Goal: Task Accomplishment & Management: Use online tool/utility

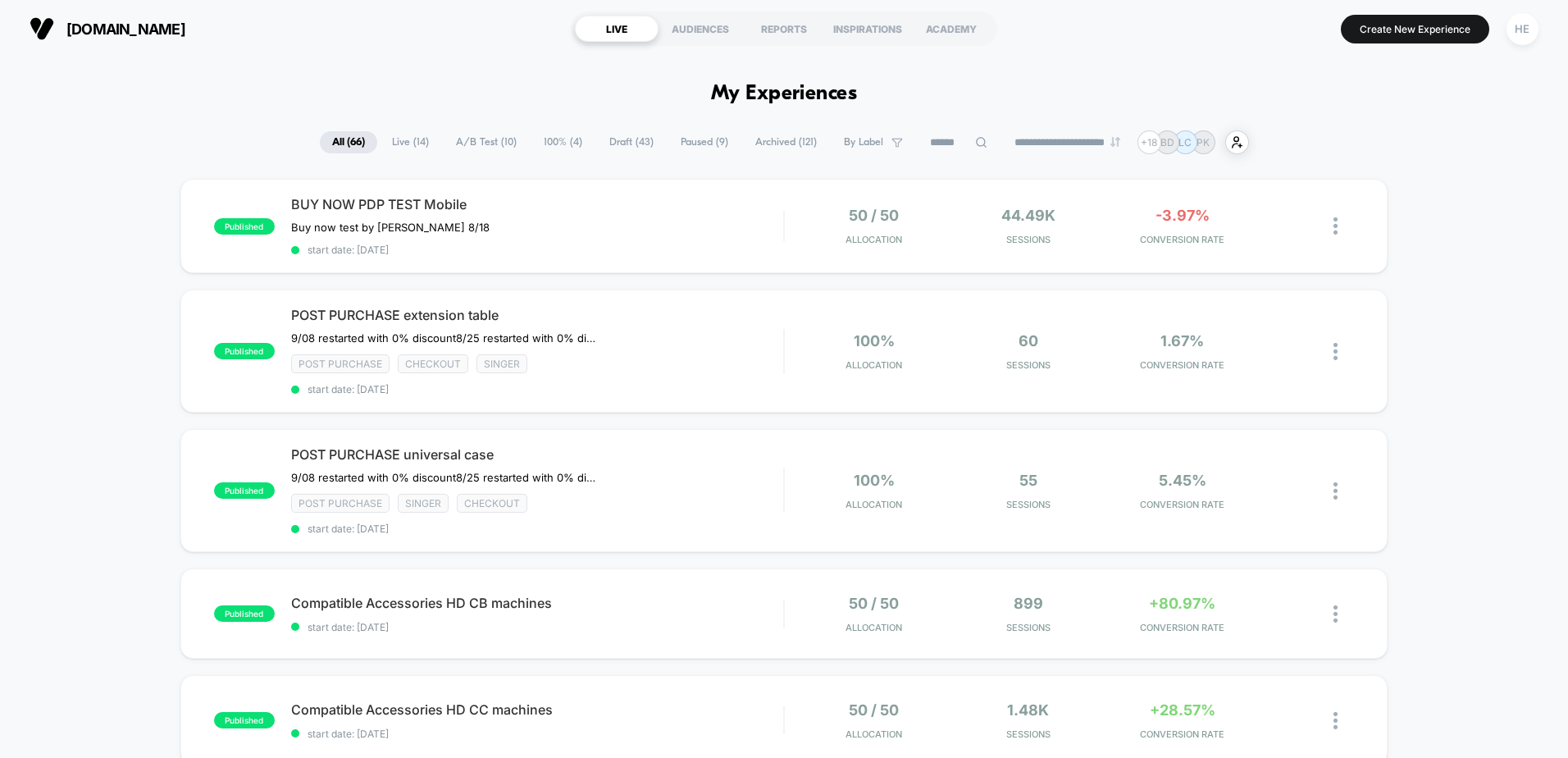
click at [408, 139] on span "Live ( 14 )" at bounding box center [410, 142] width 62 height 22
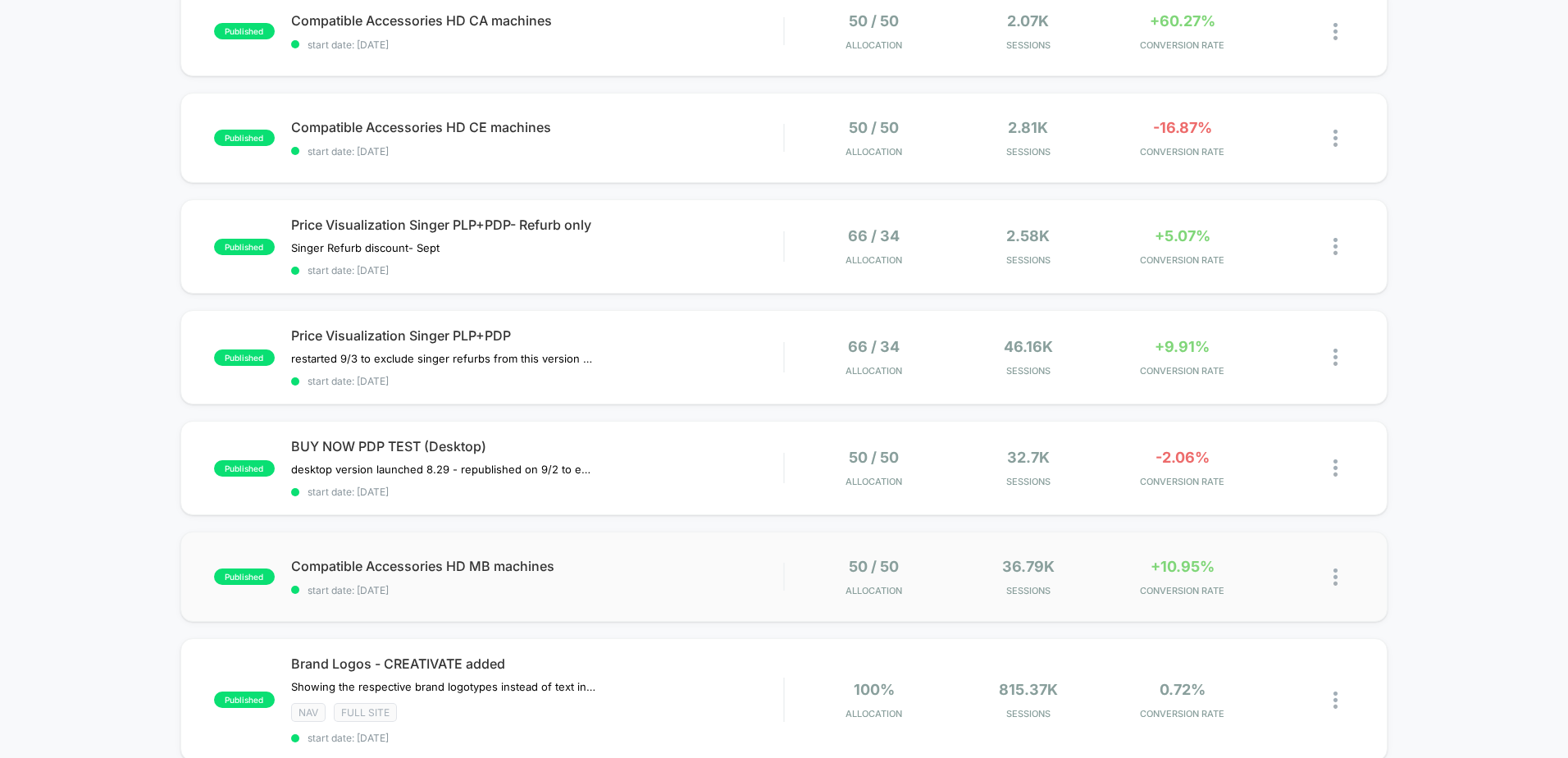
scroll to position [821, 0]
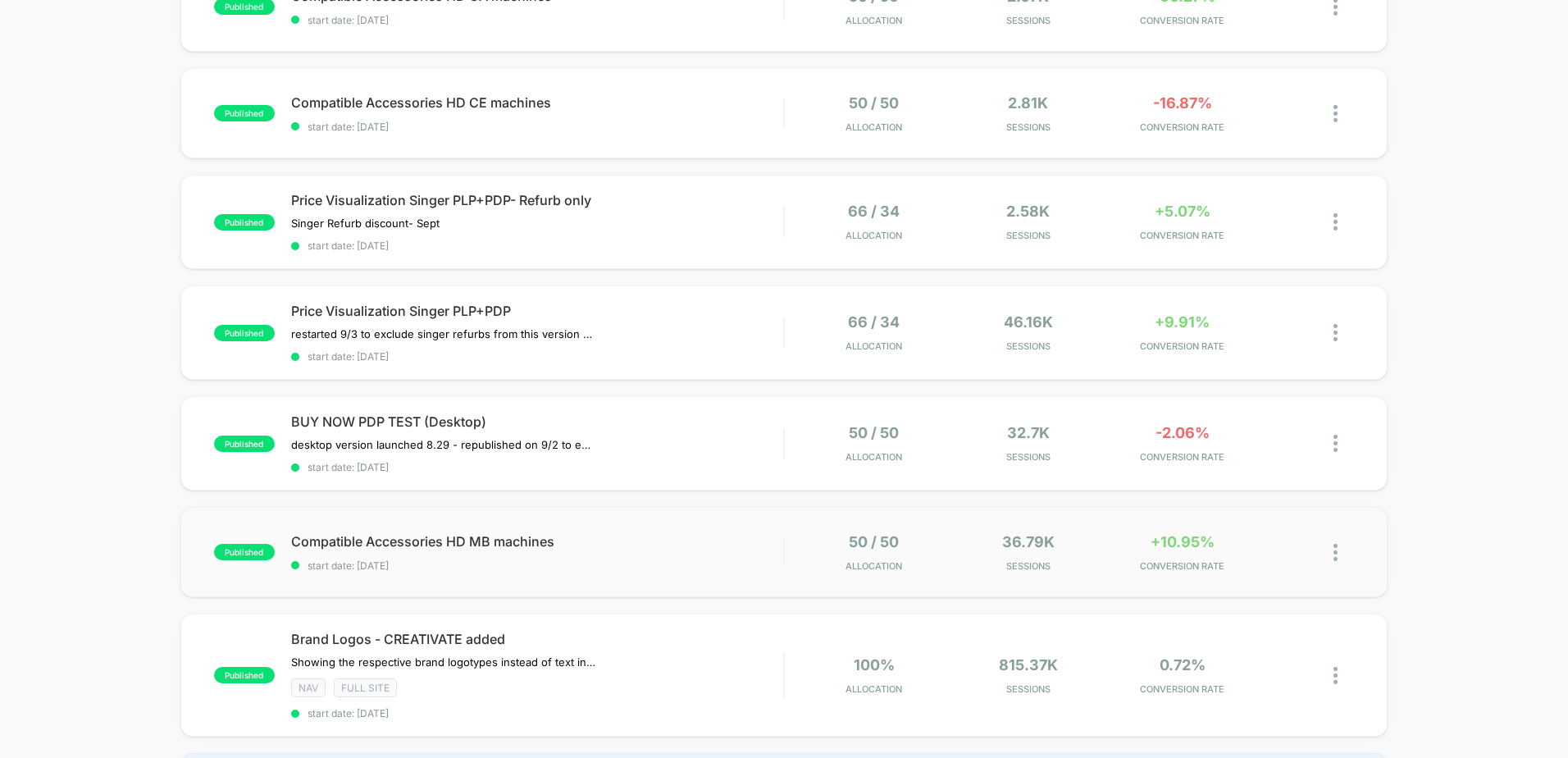
click at [716, 528] on div "published Compatible Accessories HD MB machines start date: [DATE] 50 / 50 Allo…" at bounding box center [784, 552] width 1207 height 91
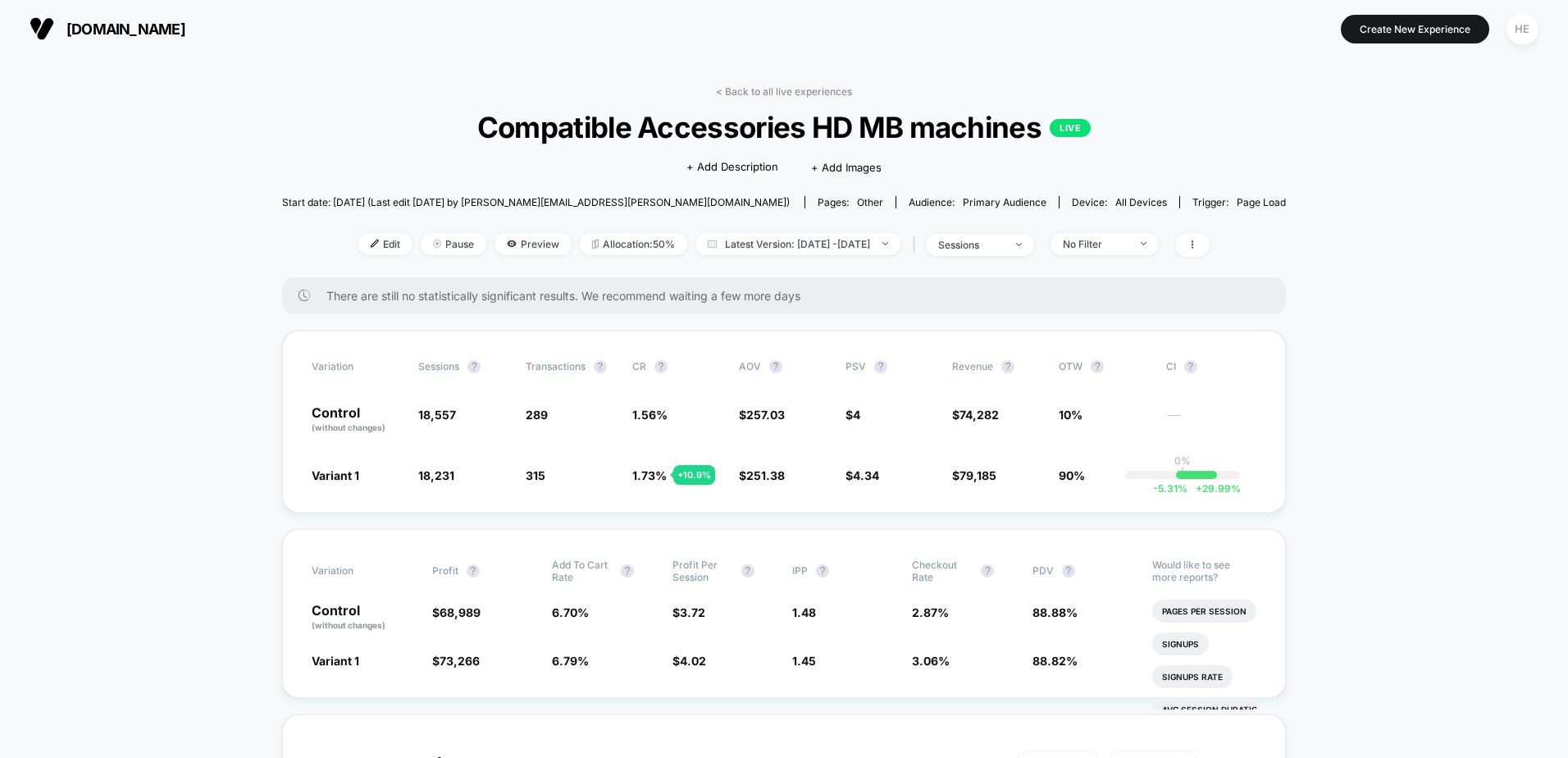
click at [1159, 250] on span "No Filter" at bounding box center [1105, 244] width 108 height 22
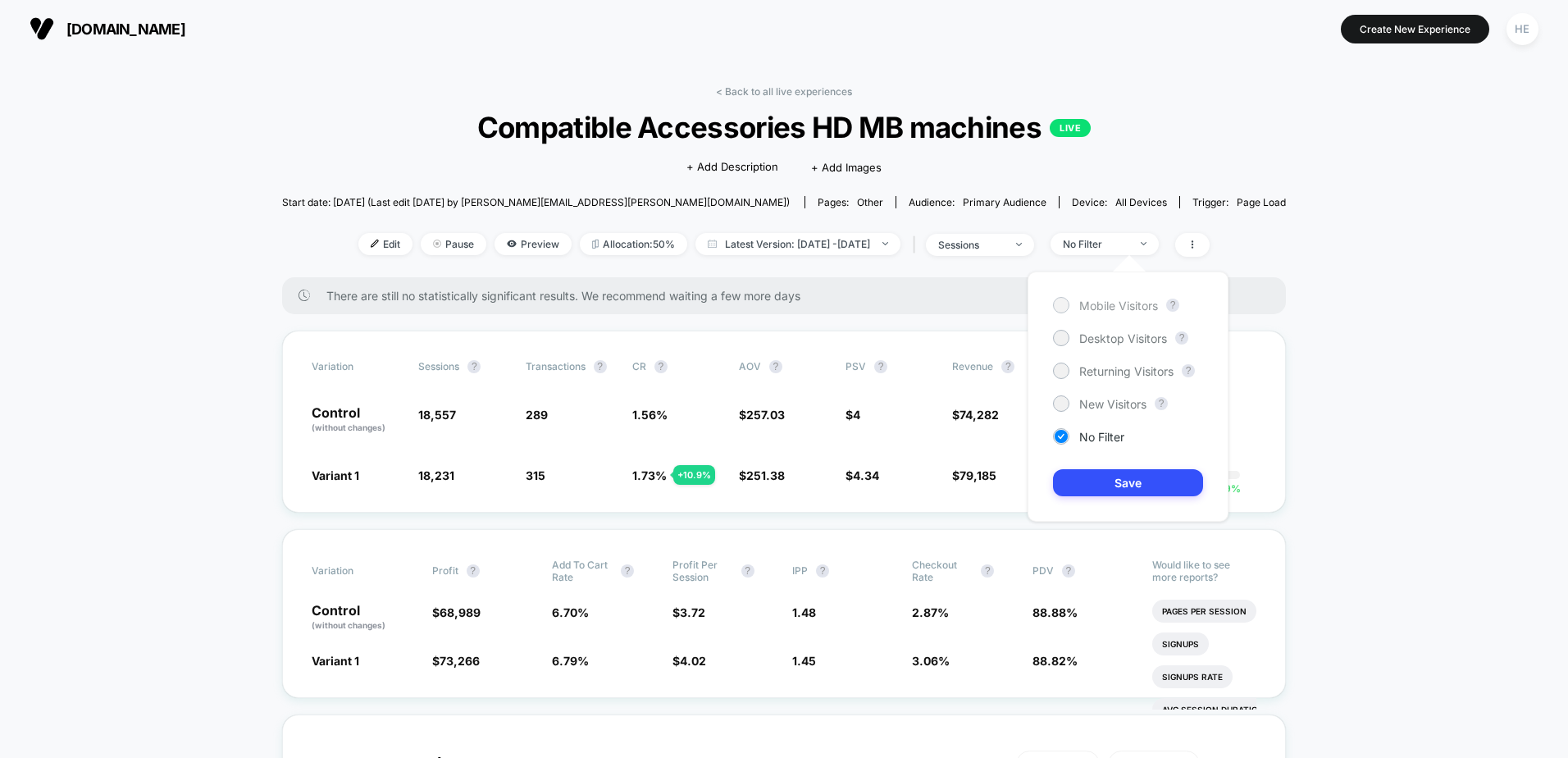
click at [1141, 310] on span "Mobile Visitors" at bounding box center [1118, 306] width 79 height 14
click at [1114, 471] on button "Save" at bounding box center [1128, 483] width 150 height 27
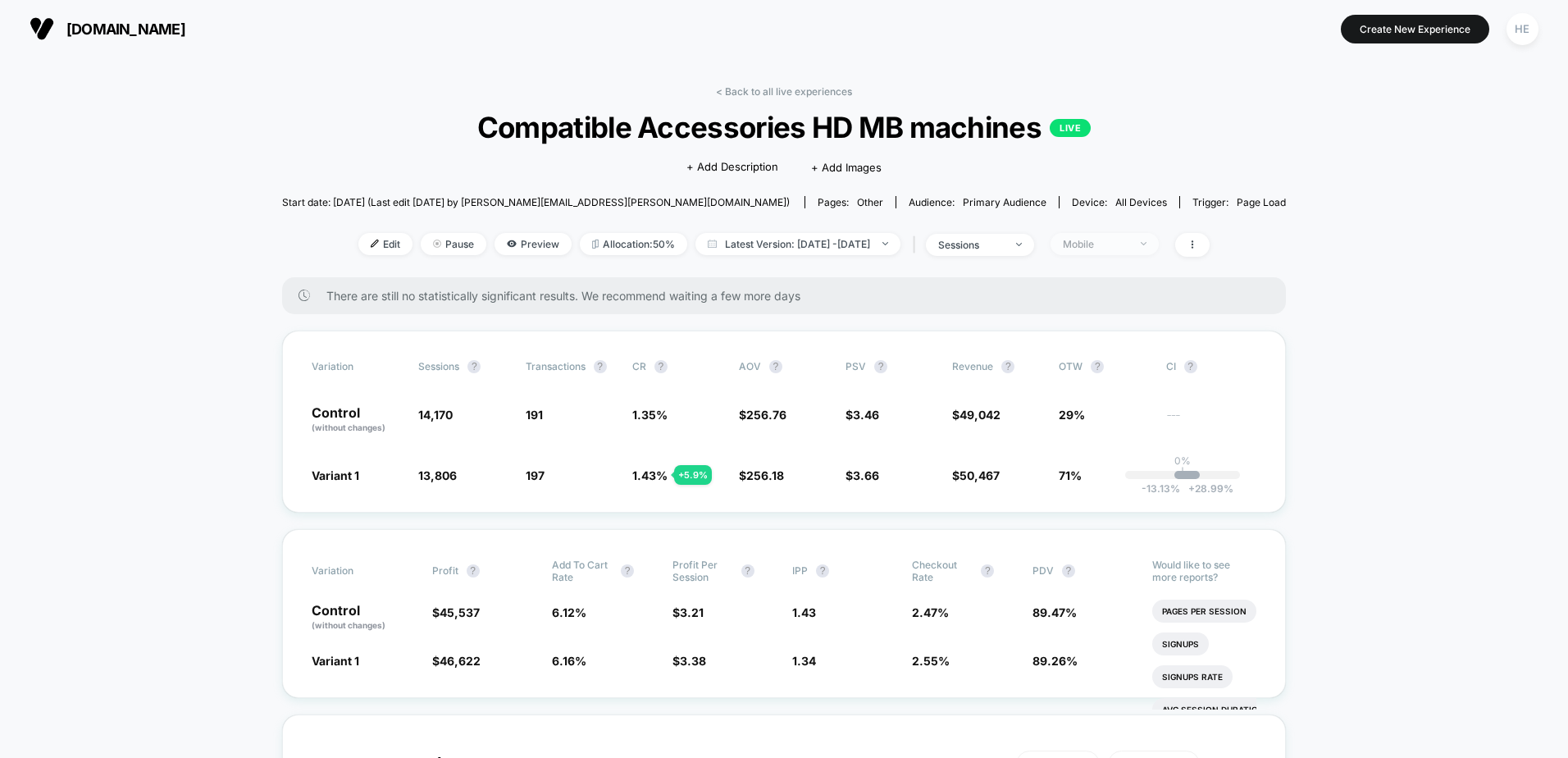
click at [1117, 247] on div "Mobile" at bounding box center [1095, 244] width 65 height 13
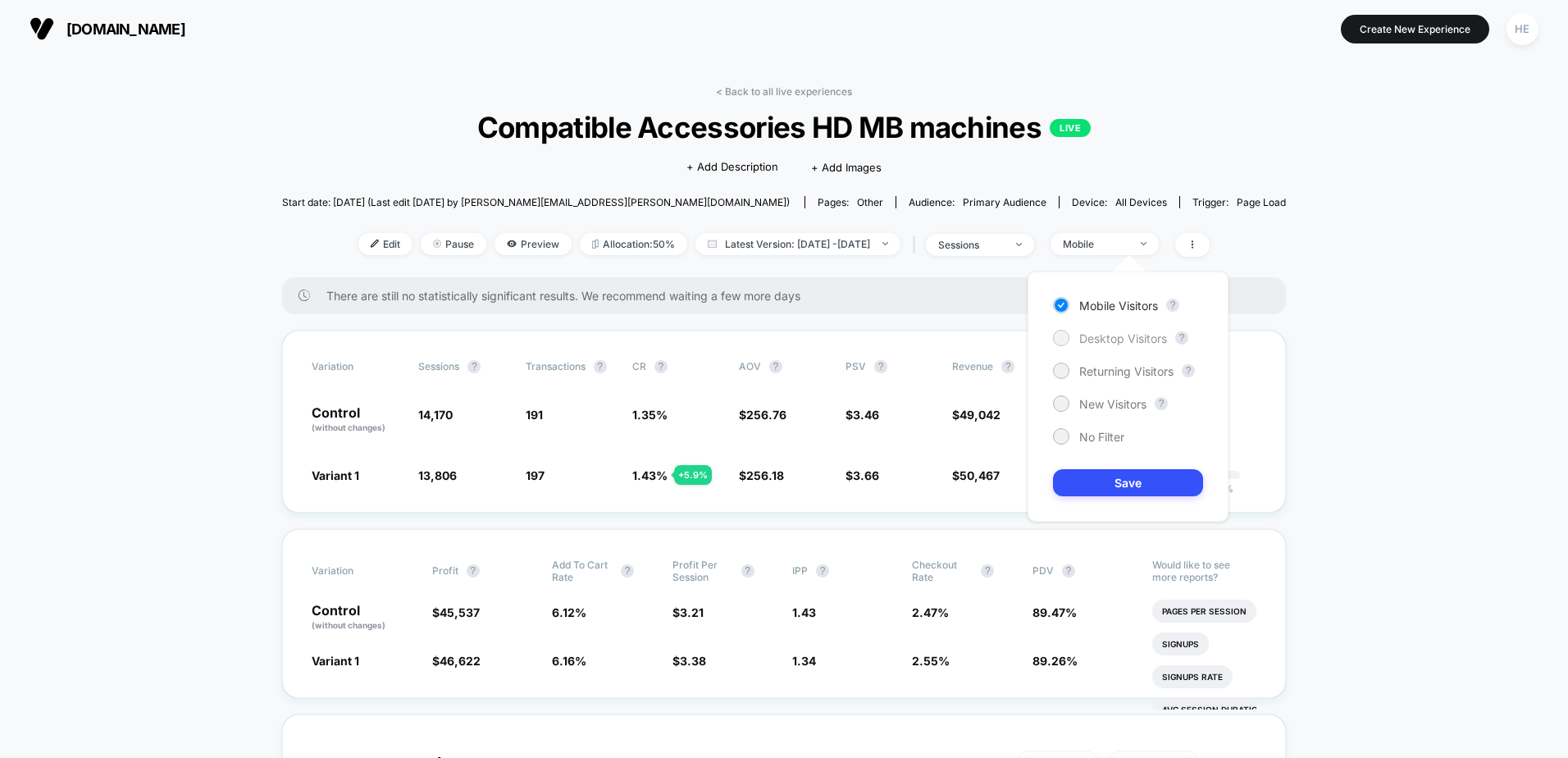
click at [1107, 336] on span "Desktop Visitors" at bounding box center [1124, 338] width 88 height 14
click at [1122, 480] on button "Save" at bounding box center [1128, 483] width 150 height 27
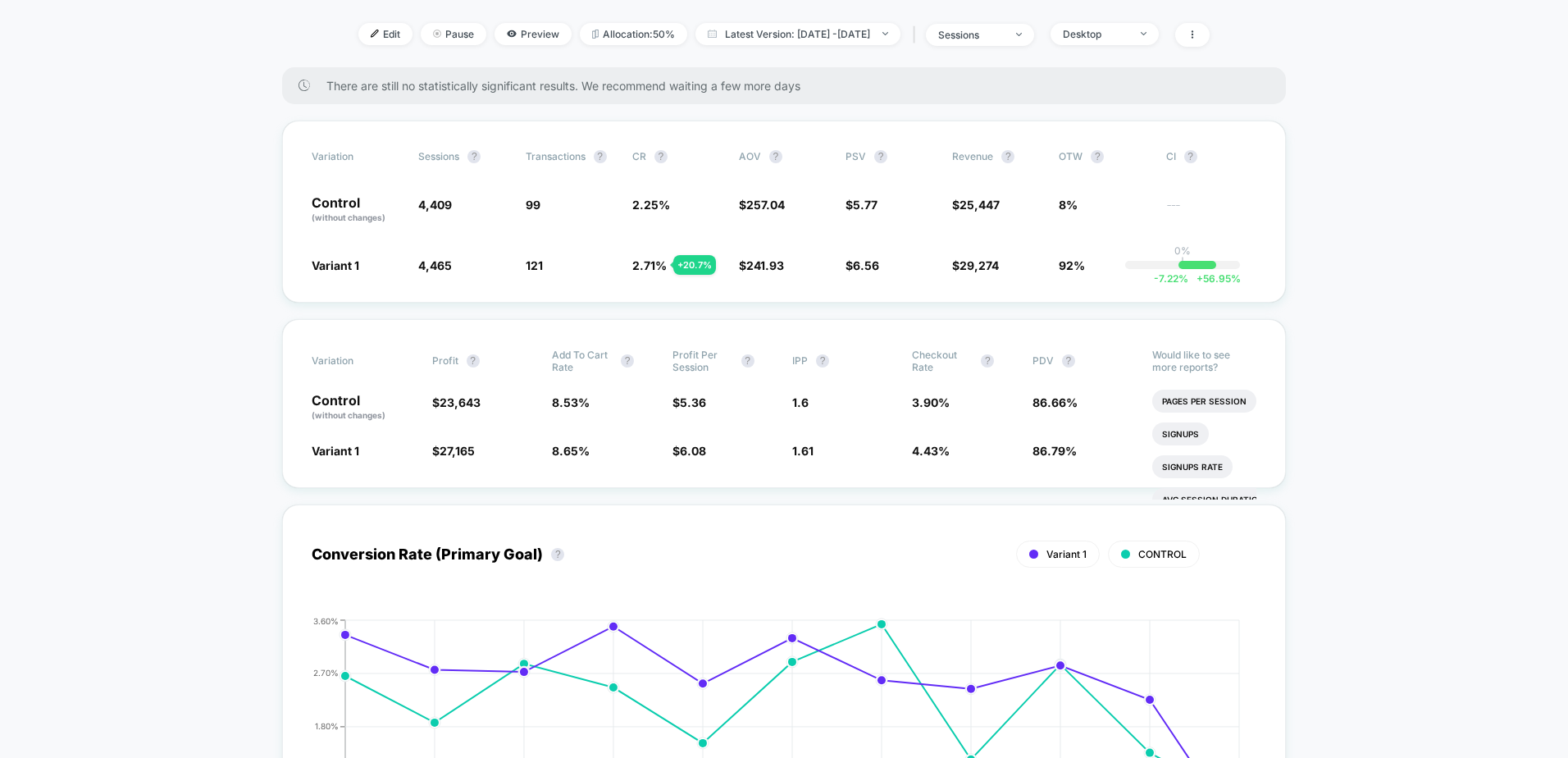
scroll to position [82, 0]
